Goal: Information Seeking & Learning: Learn about a topic

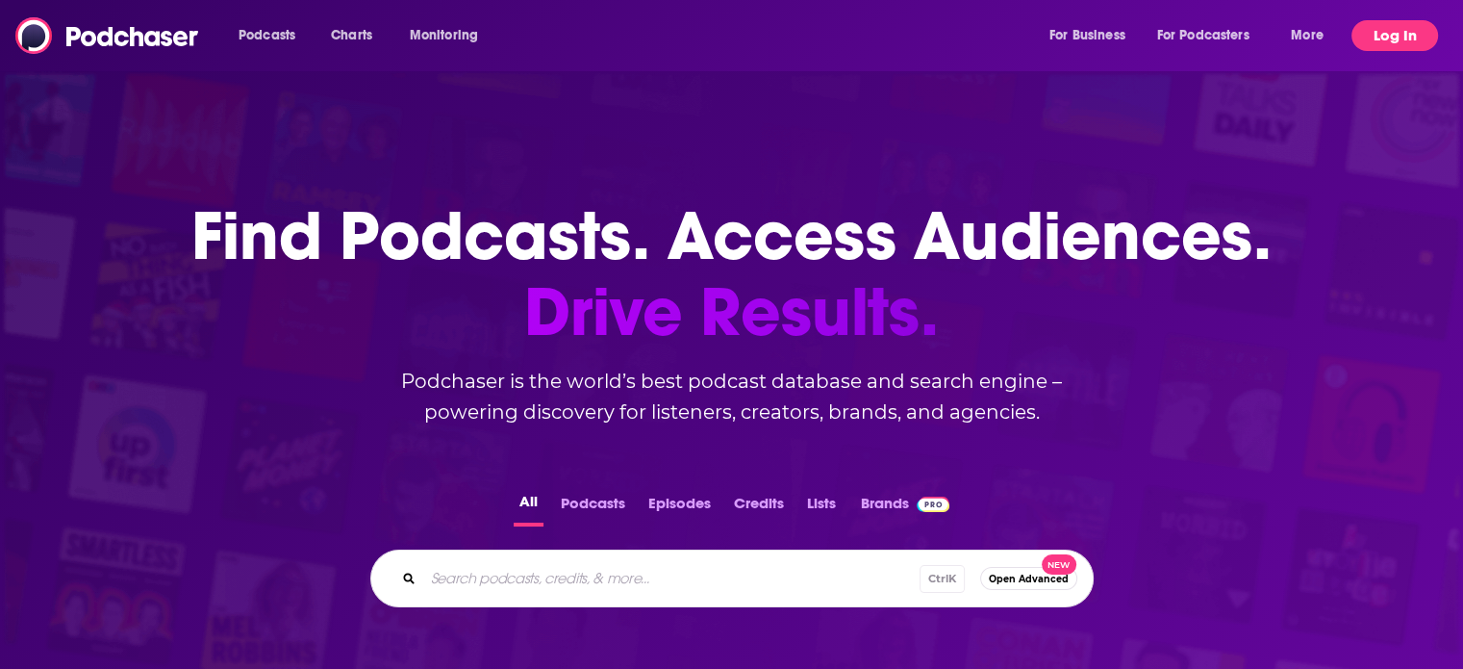
click at [1382, 40] on button "Log In" at bounding box center [1395, 35] width 87 height 31
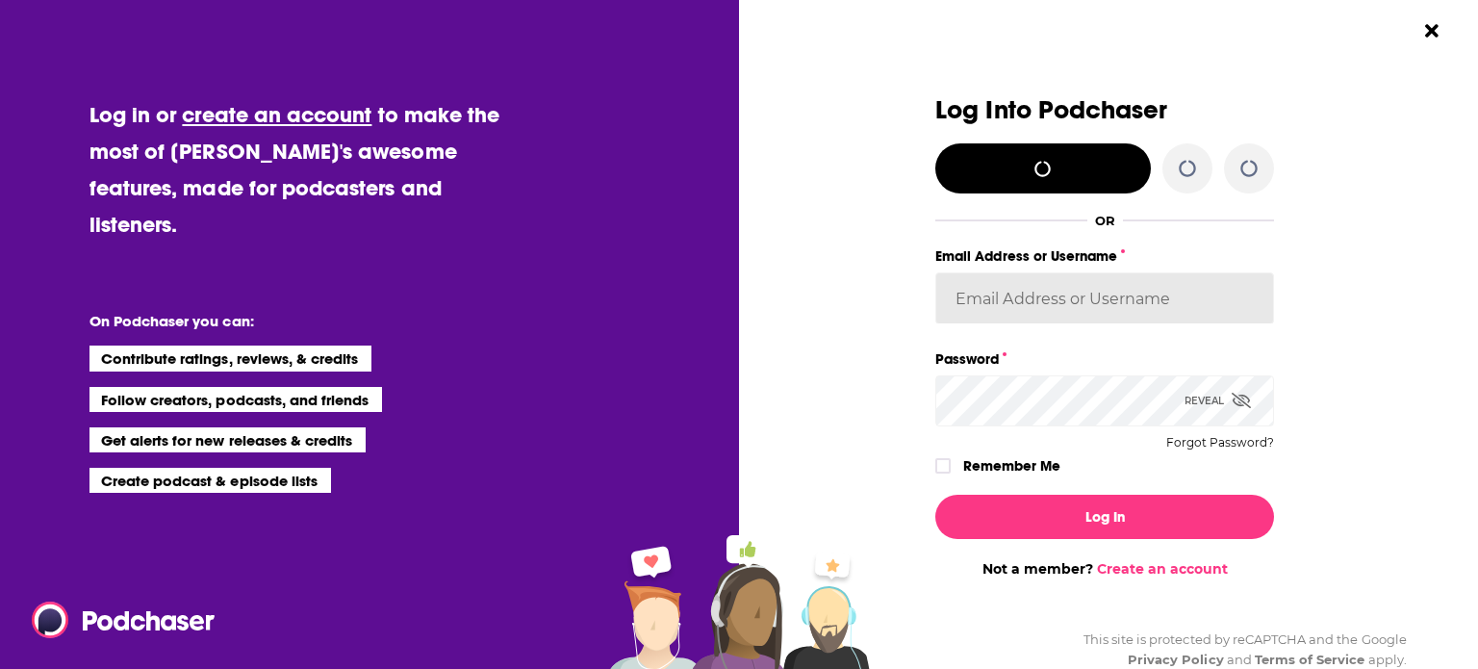
type input "MorrisPublicRelations"
click at [1231, 403] on icon "Dialog" at bounding box center [1240, 399] width 19 height 15
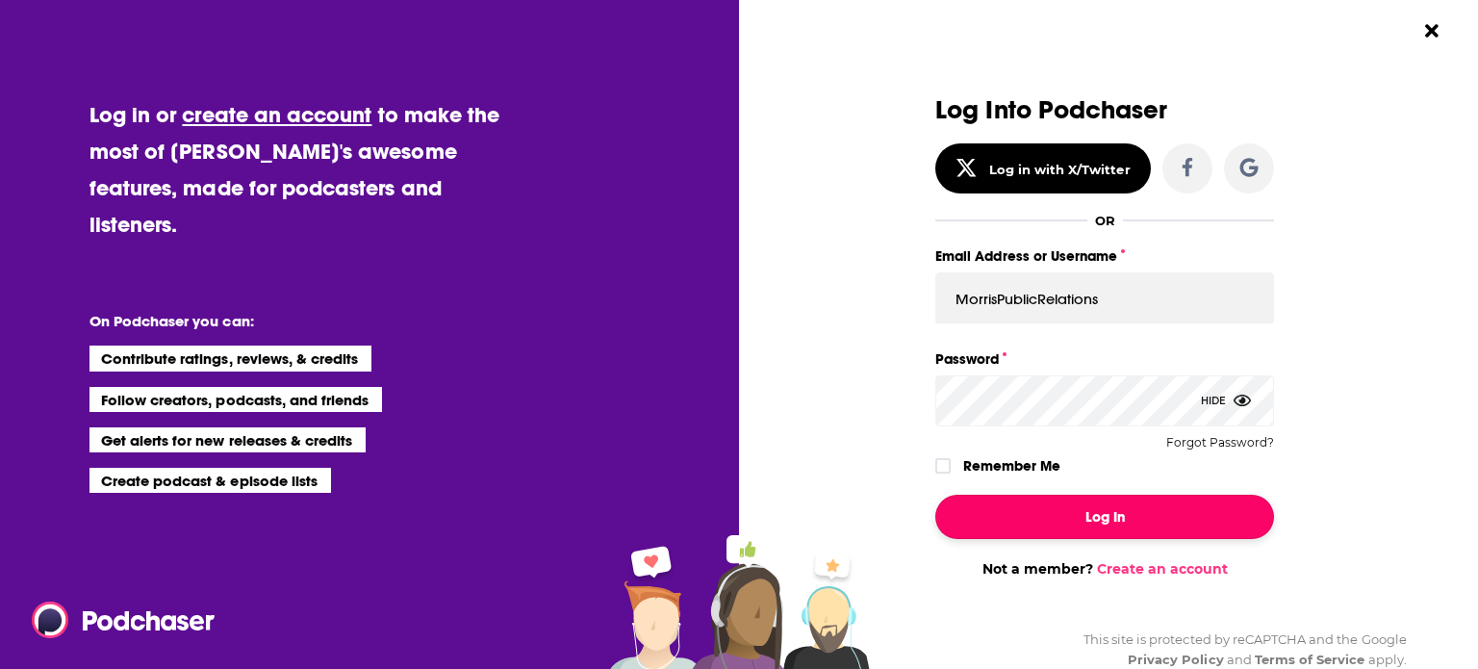
click at [1081, 507] on button "Log In" at bounding box center [1104, 516] width 339 height 44
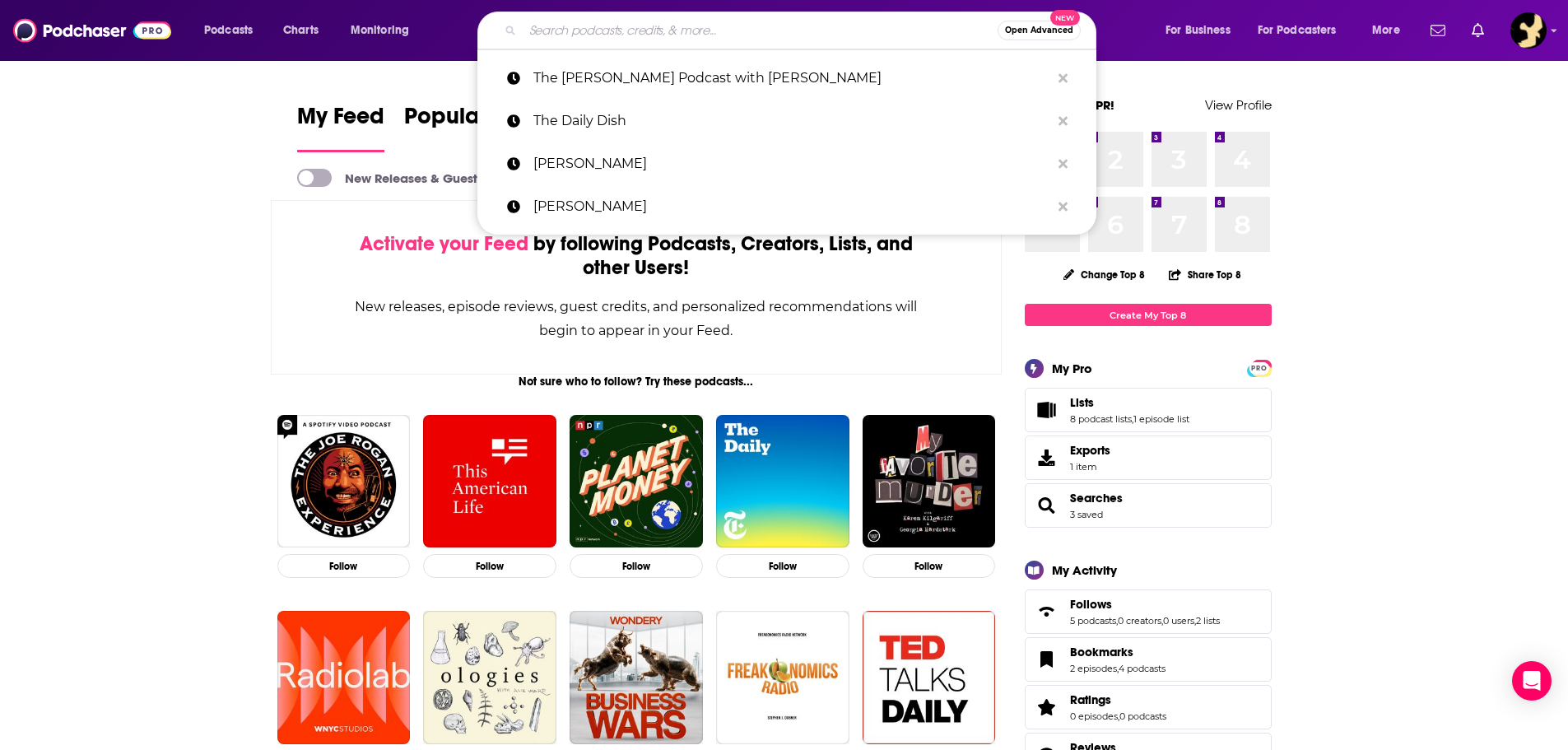
click at [605, 26] on input "Search podcasts, credits, & more..." at bounding box center [760, 30] width 475 height 27
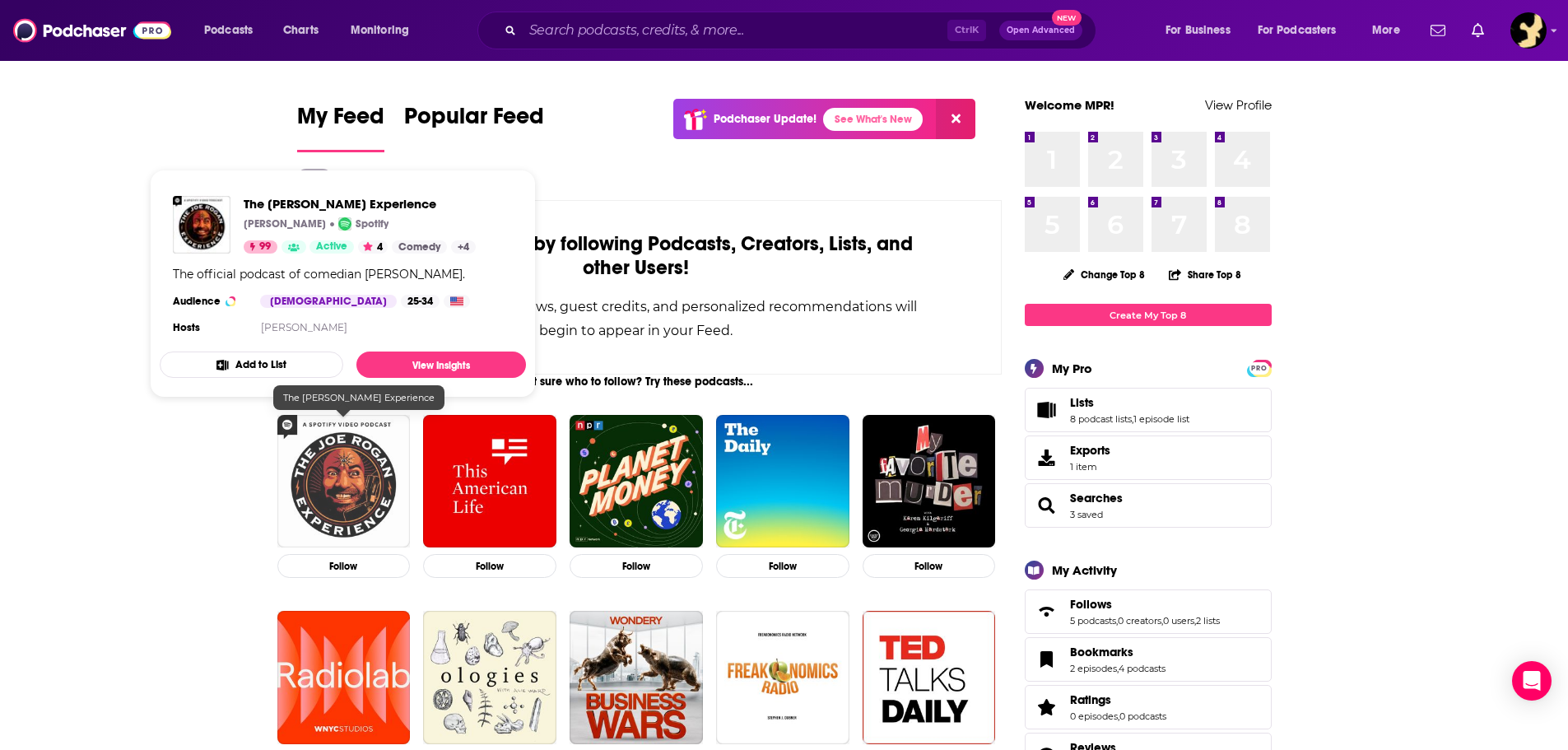
click at [347, 533] on img "The Joe Rogan Experience" at bounding box center [344, 482] width 134 height 134
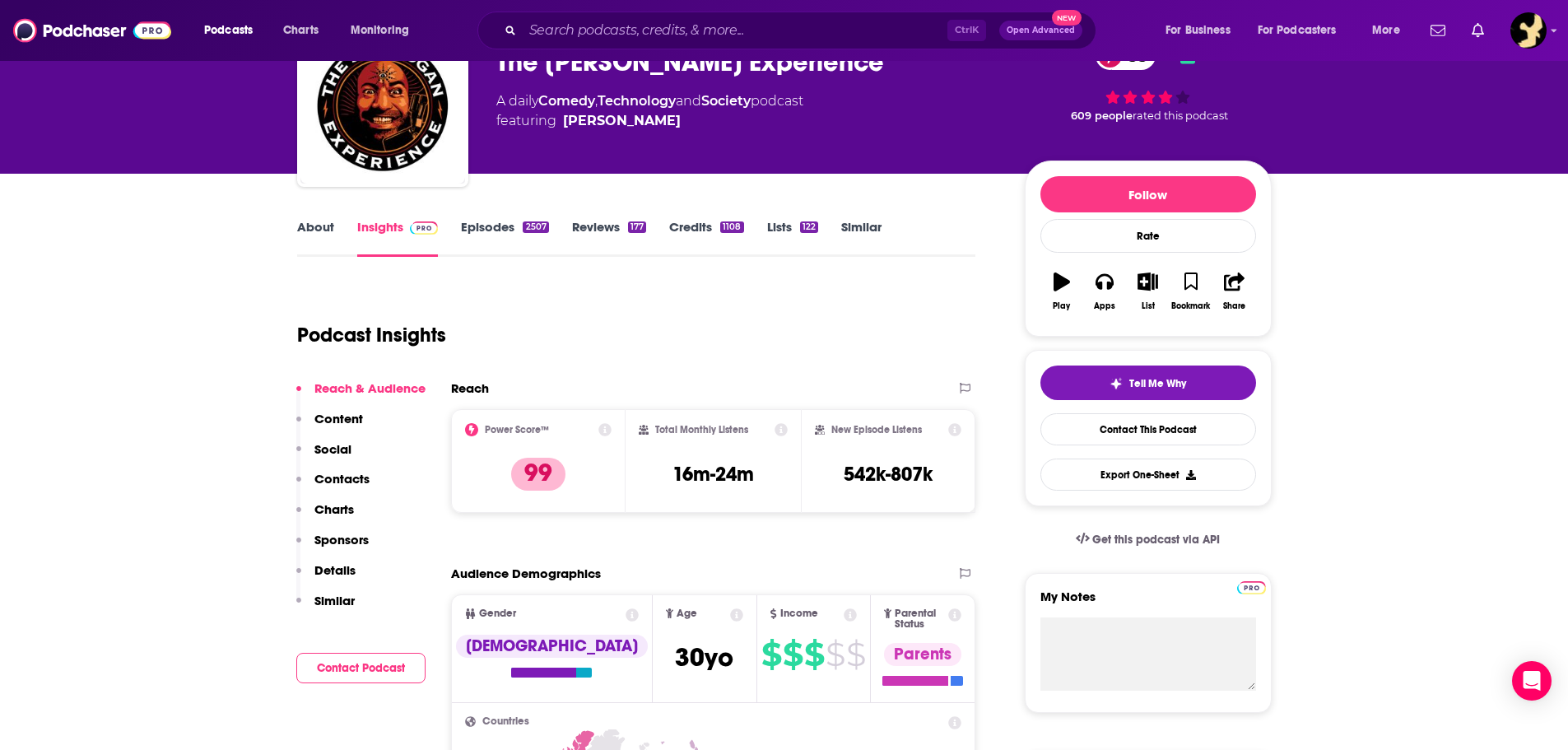
scroll to position [164, 0]
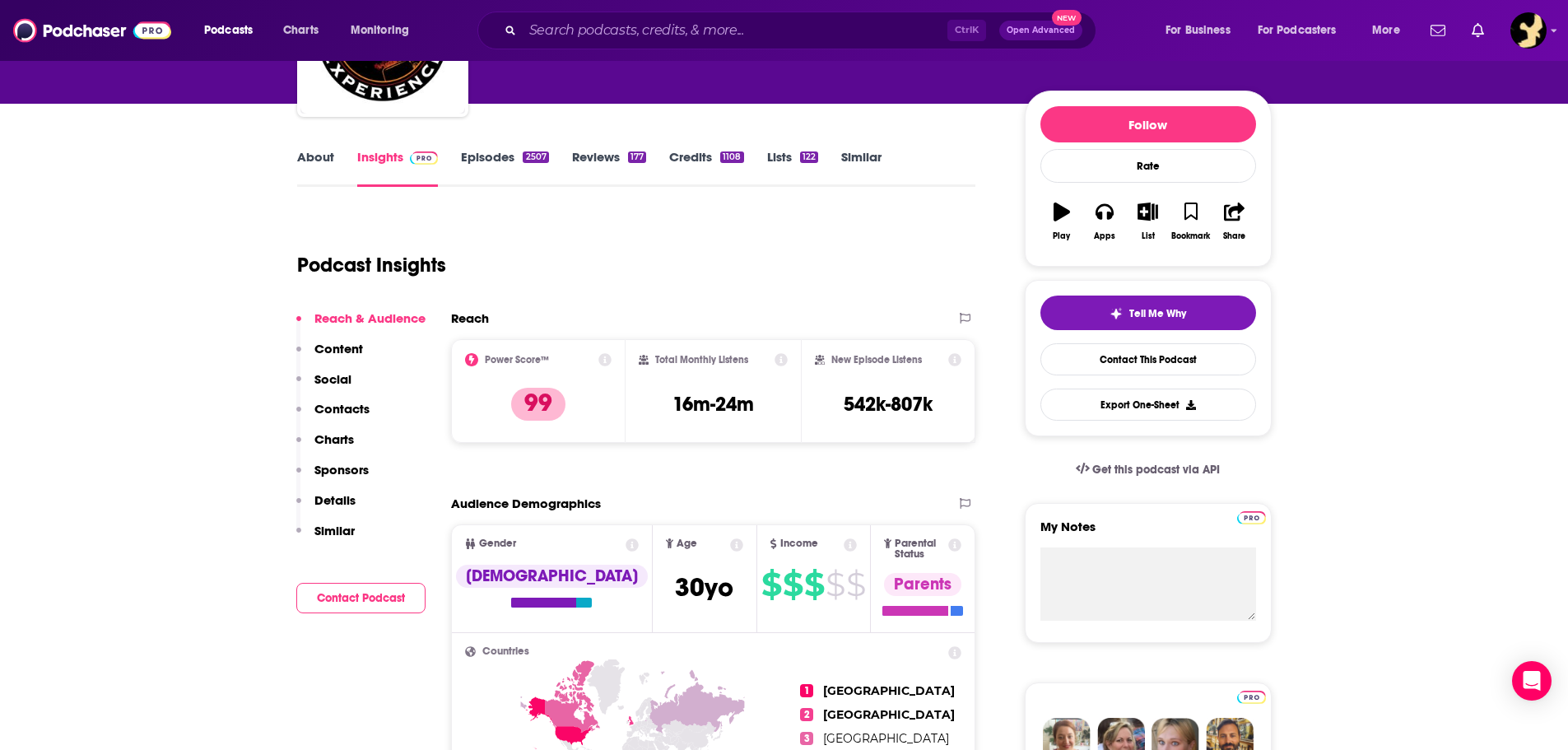
click at [686, 157] on link "Credits 1108" at bounding box center [706, 168] width 74 height 38
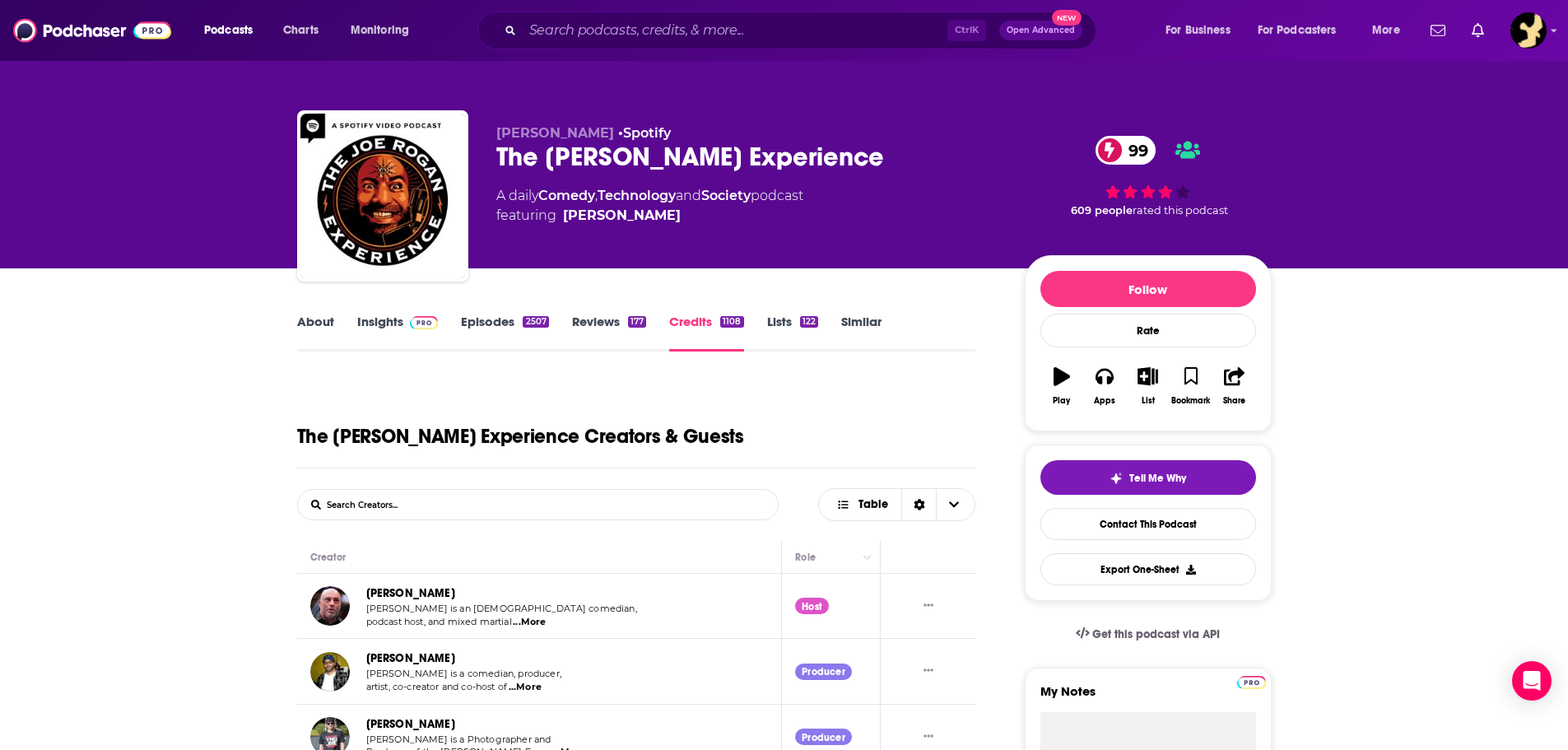
click at [858, 322] on link "Similar" at bounding box center [861, 332] width 40 height 38
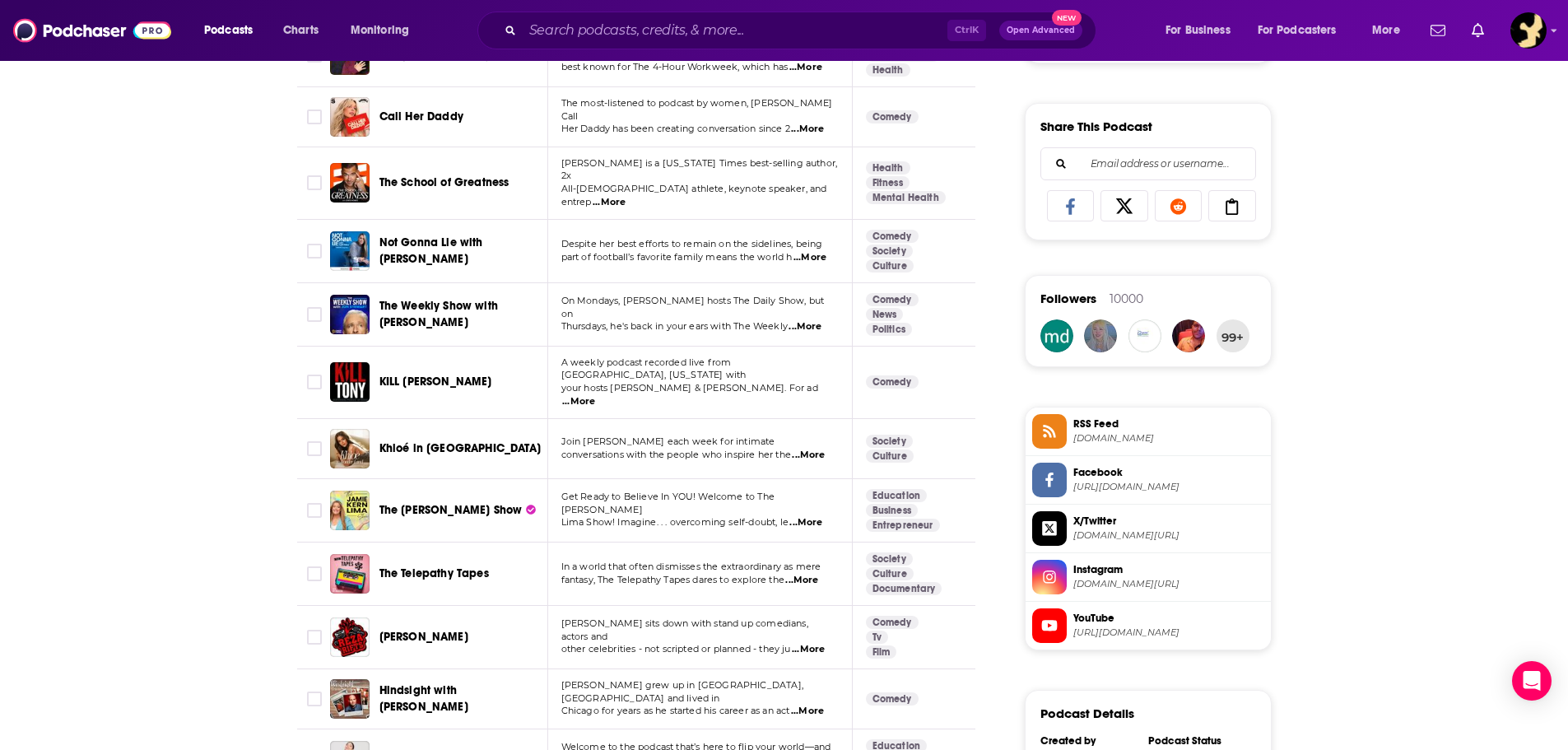
scroll to position [1071, 0]
